Goal: Find specific page/section: Find specific page/section

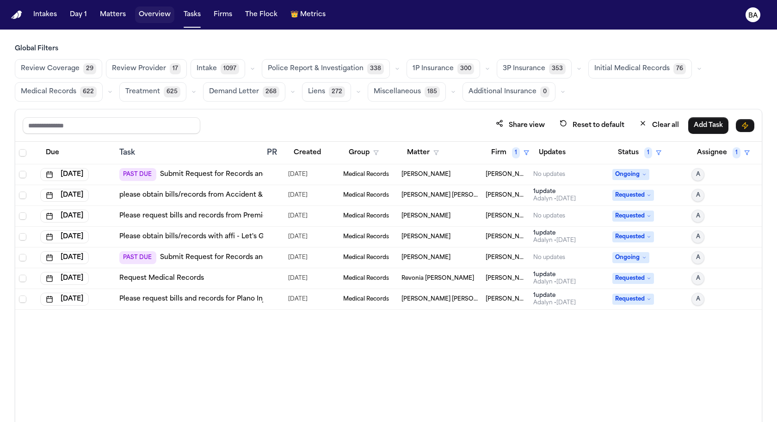
click at [154, 19] on button "Overview" at bounding box center [154, 14] width 39 height 17
